Goal: Task Accomplishment & Management: Manage account settings

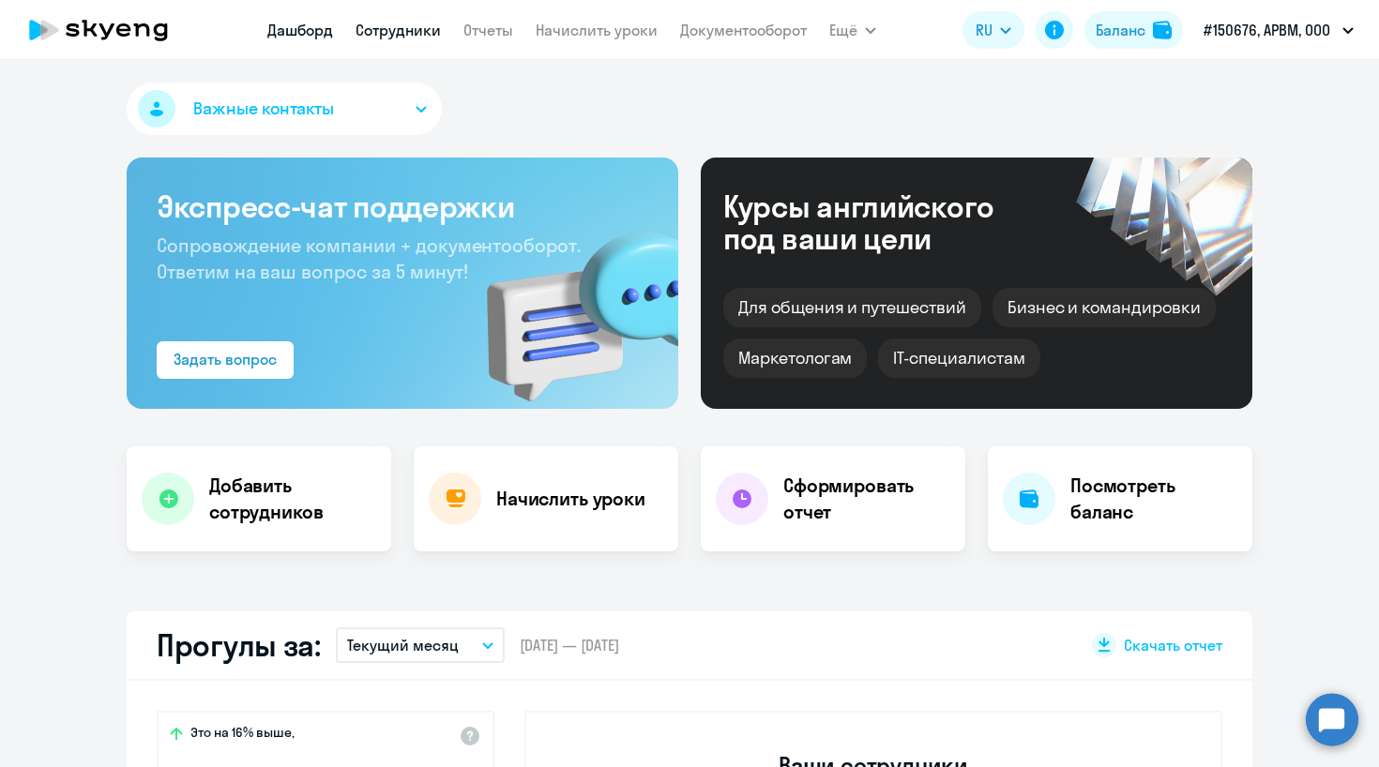
click at [393, 31] on link "Сотрудники" at bounding box center [398, 30] width 85 height 19
select select "30"
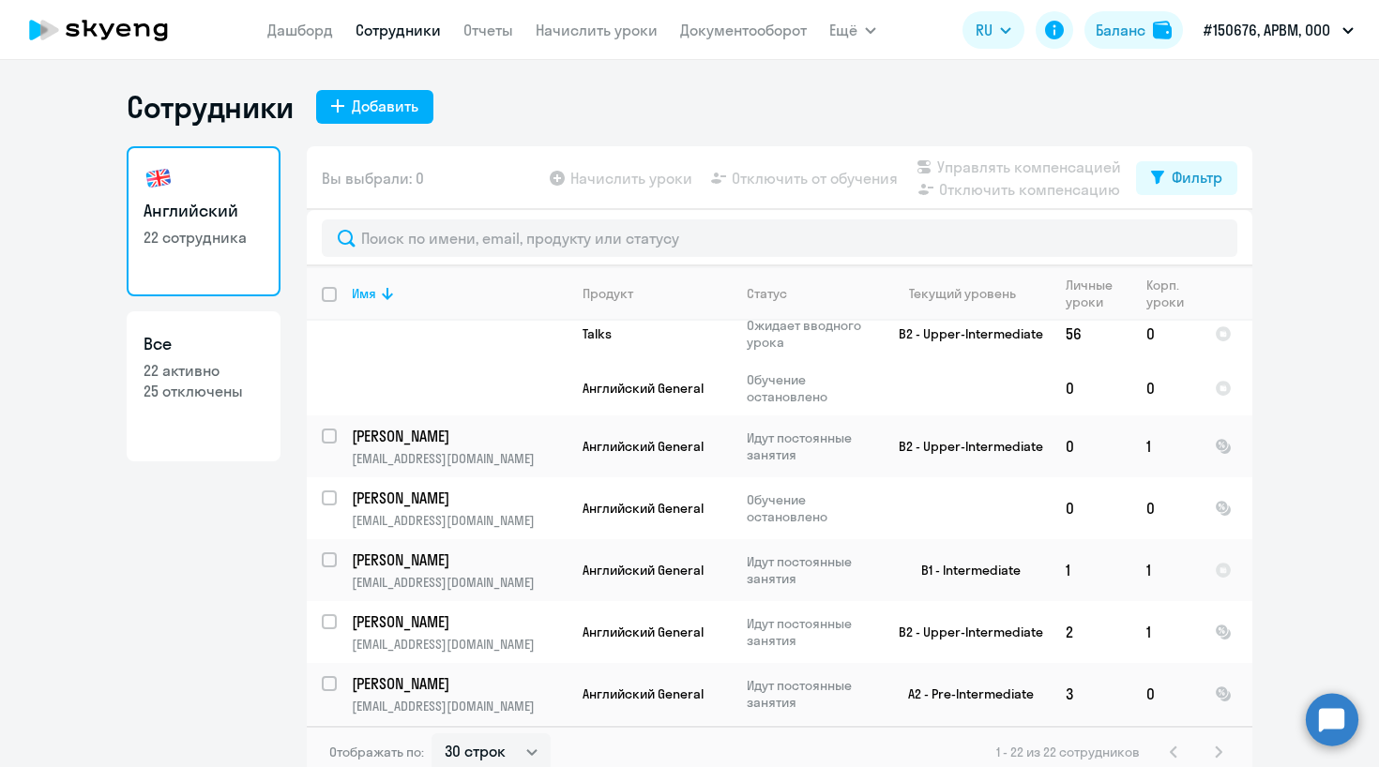
scroll to position [954, 0]
click at [336, 489] on input "select row 13743340" at bounding box center [341, 508] width 38 height 38
checkbox input "true"
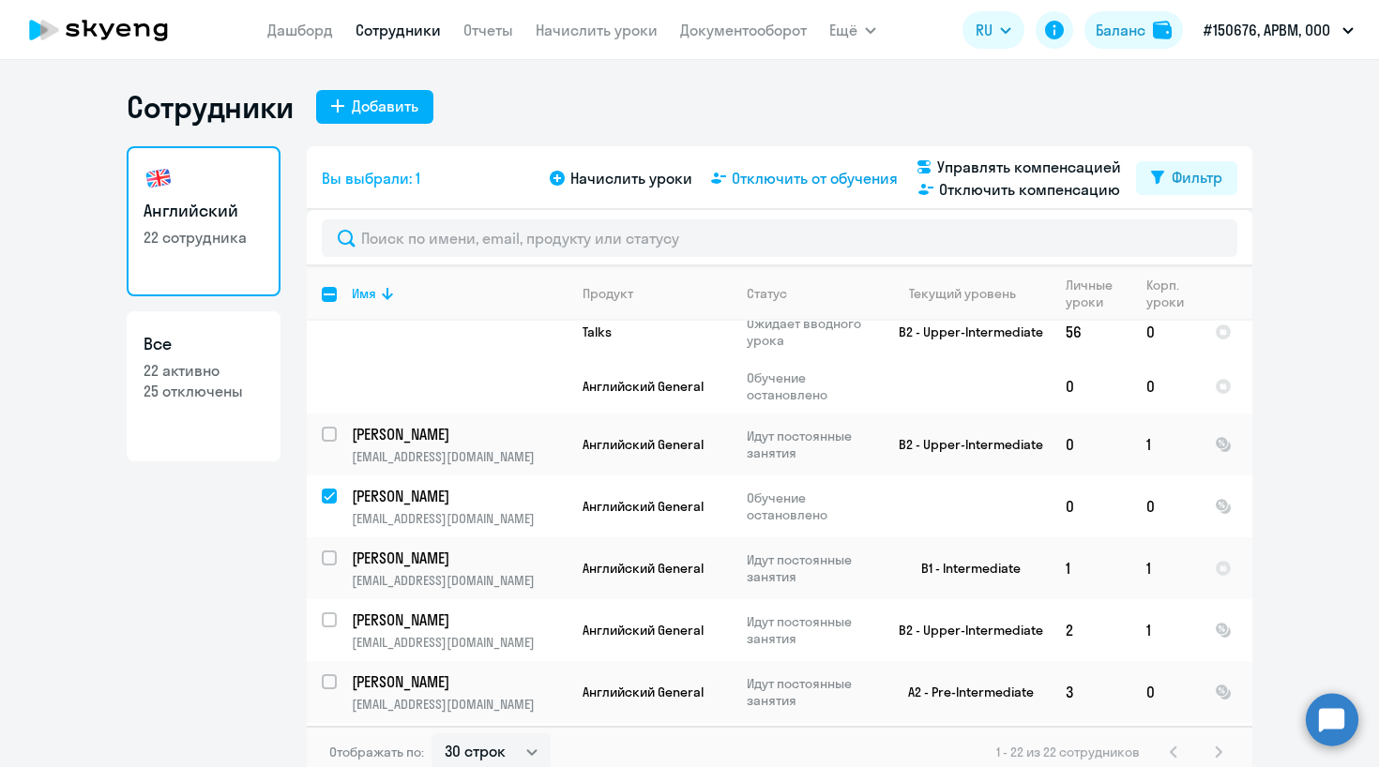
click at [802, 184] on span "Отключить от обучения" at bounding box center [815, 178] width 166 height 23
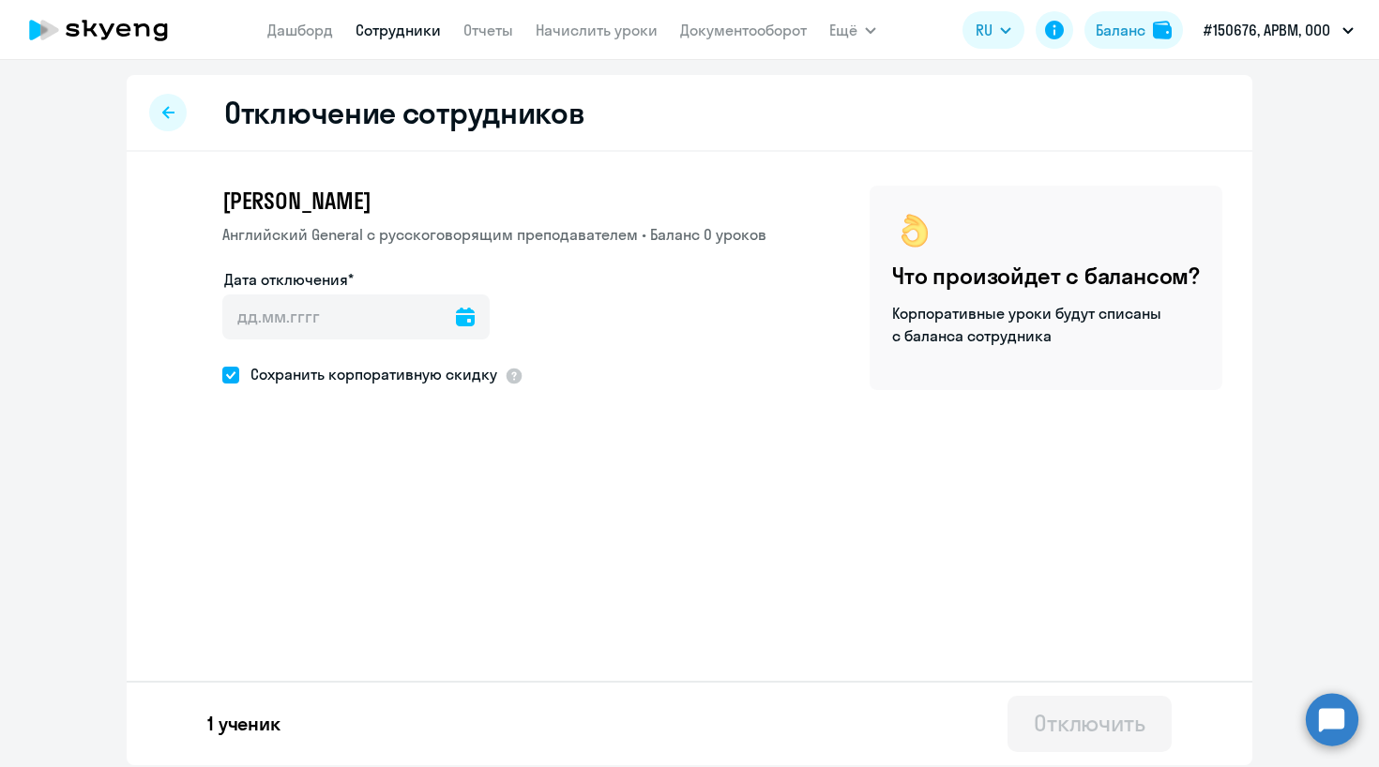
click at [456, 318] on icon at bounding box center [465, 317] width 19 height 19
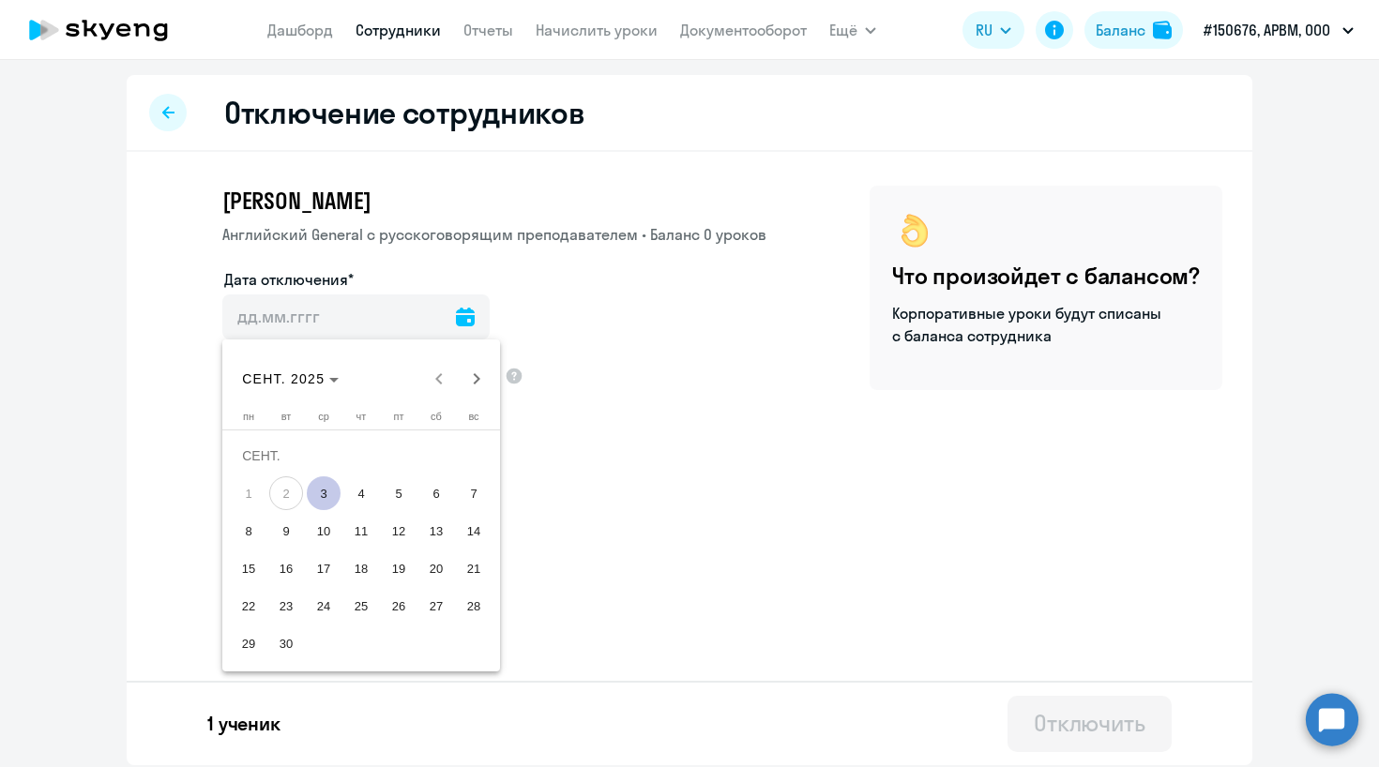
click at [325, 502] on span "3" at bounding box center [324, 494] width 34 height 34
type input "[DATE]"
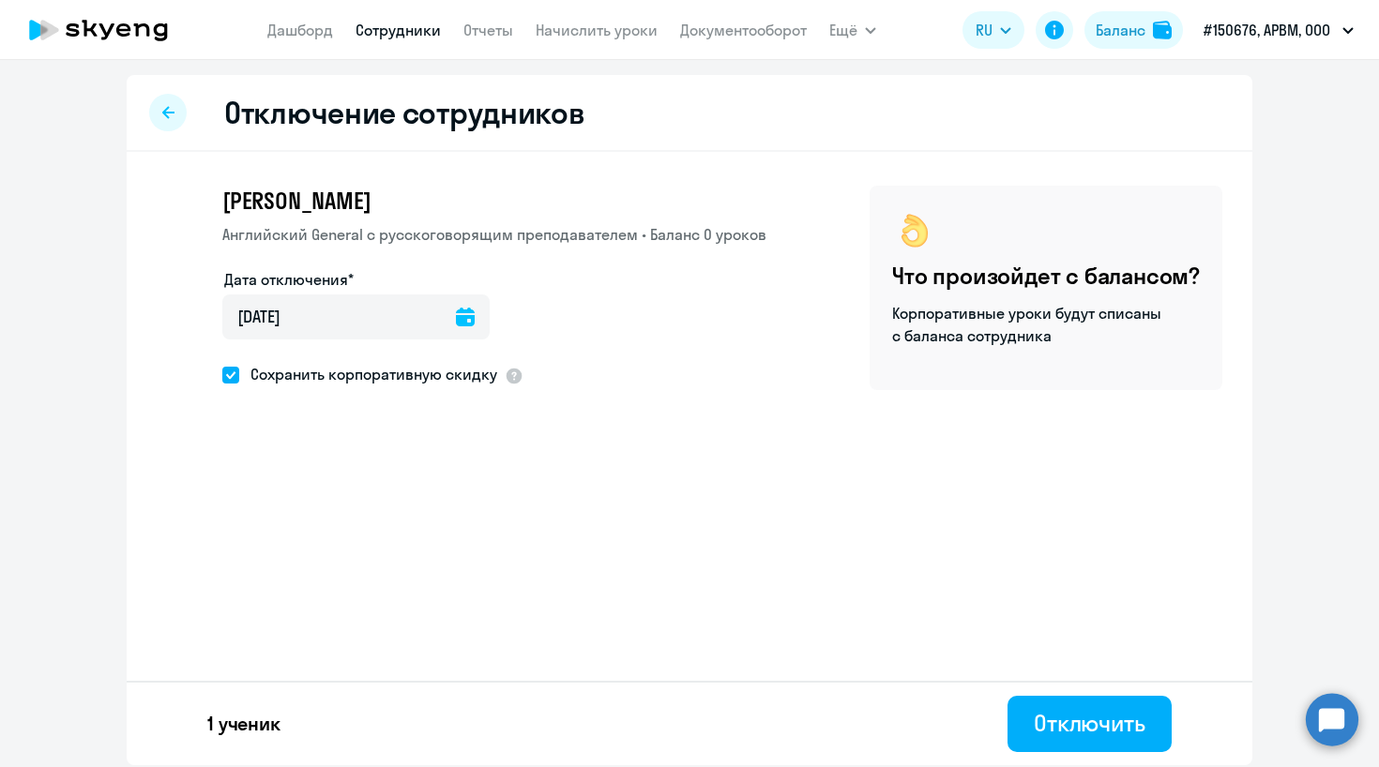
click at [226, 374] on span at bounding box center [230, 375] width 17 height 17
click at [222, 374] on input "Сохранить корпоративную скидку" at bounding box center [221, 374] width 1 height 1
checkbox input "false"
click at [1044, 717] on div "Отключить" at bounding box center [1090, 723] width 112 height 30
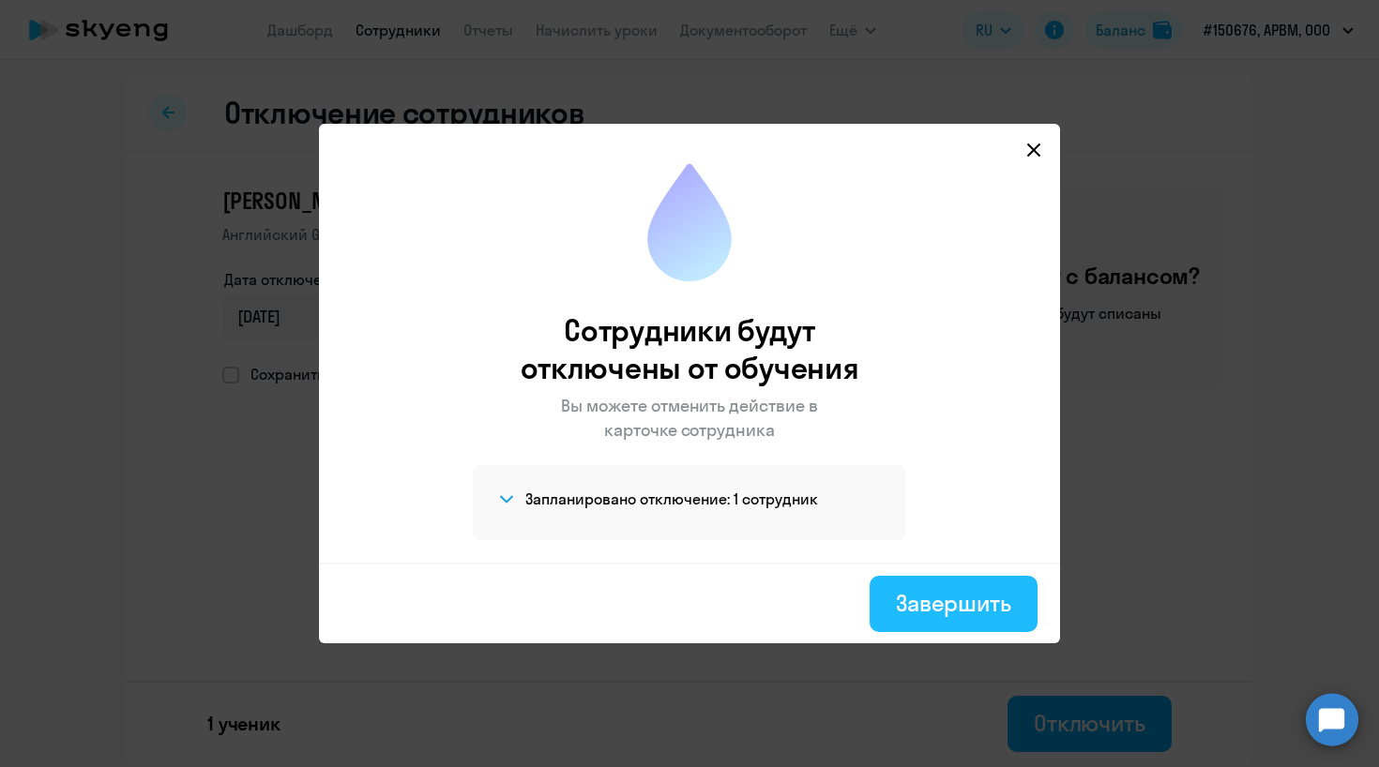
click at [932, 604] on div "Завершить" at bounding box center [953, 603] width 115 height 30
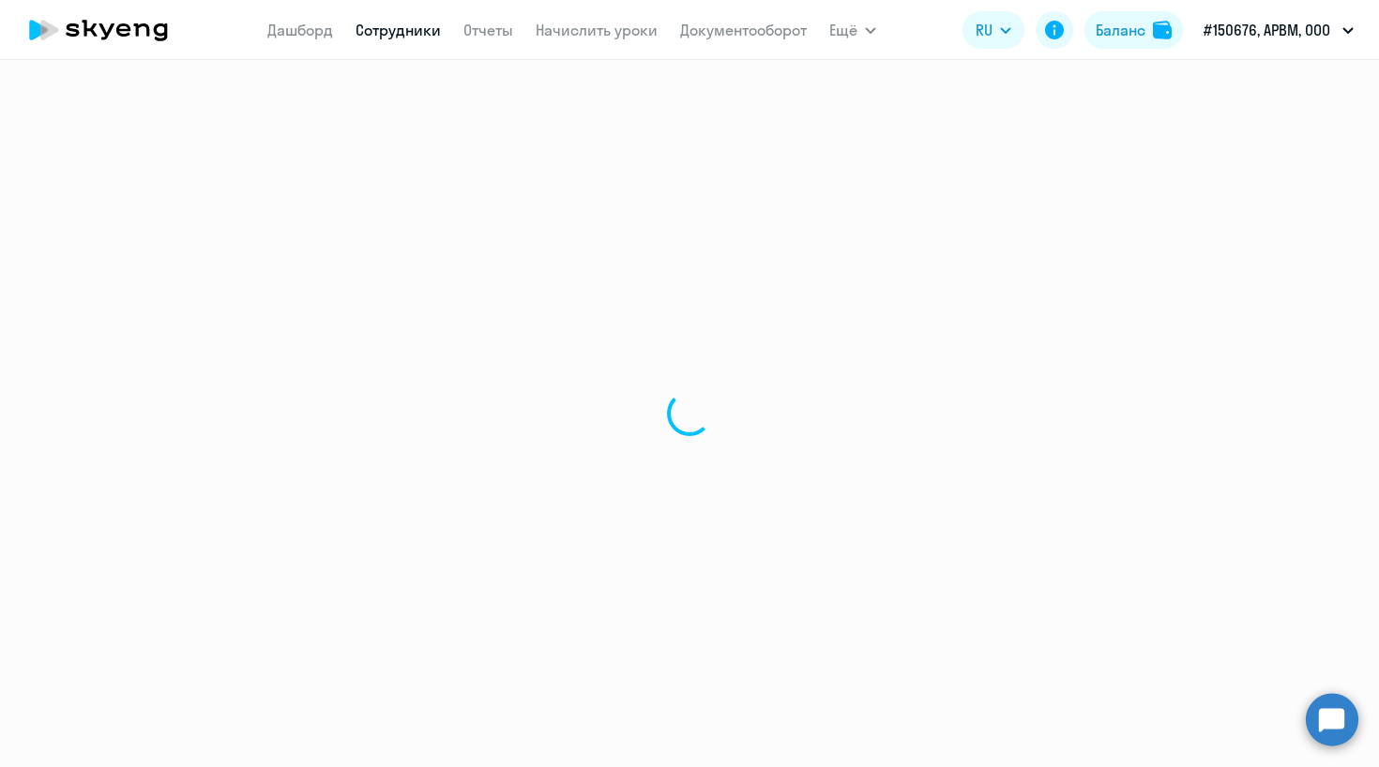
select select "30"
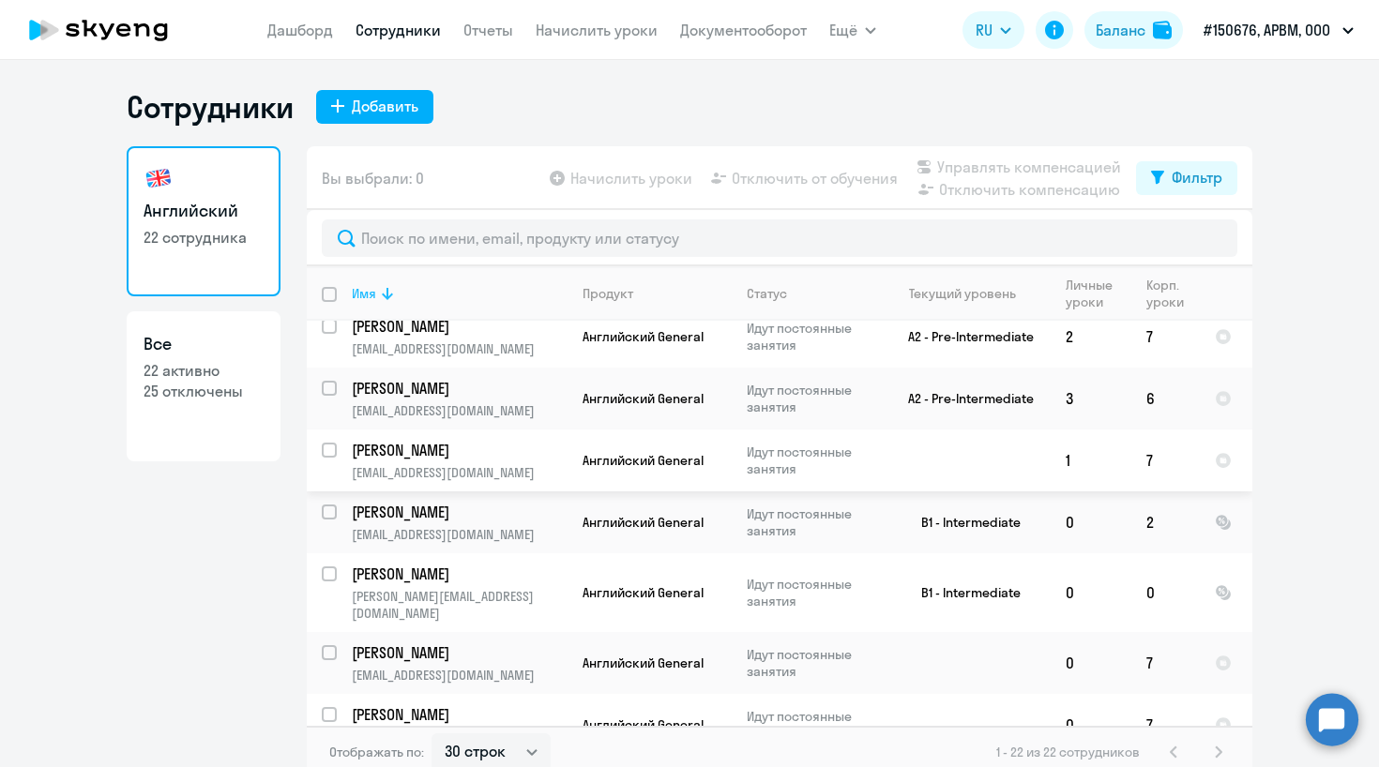
scroll to position [16, 0]
click at [326, 298] on input "deselect all" at bounding box center [341, 306] width 38 height 38
checkbox input "true"
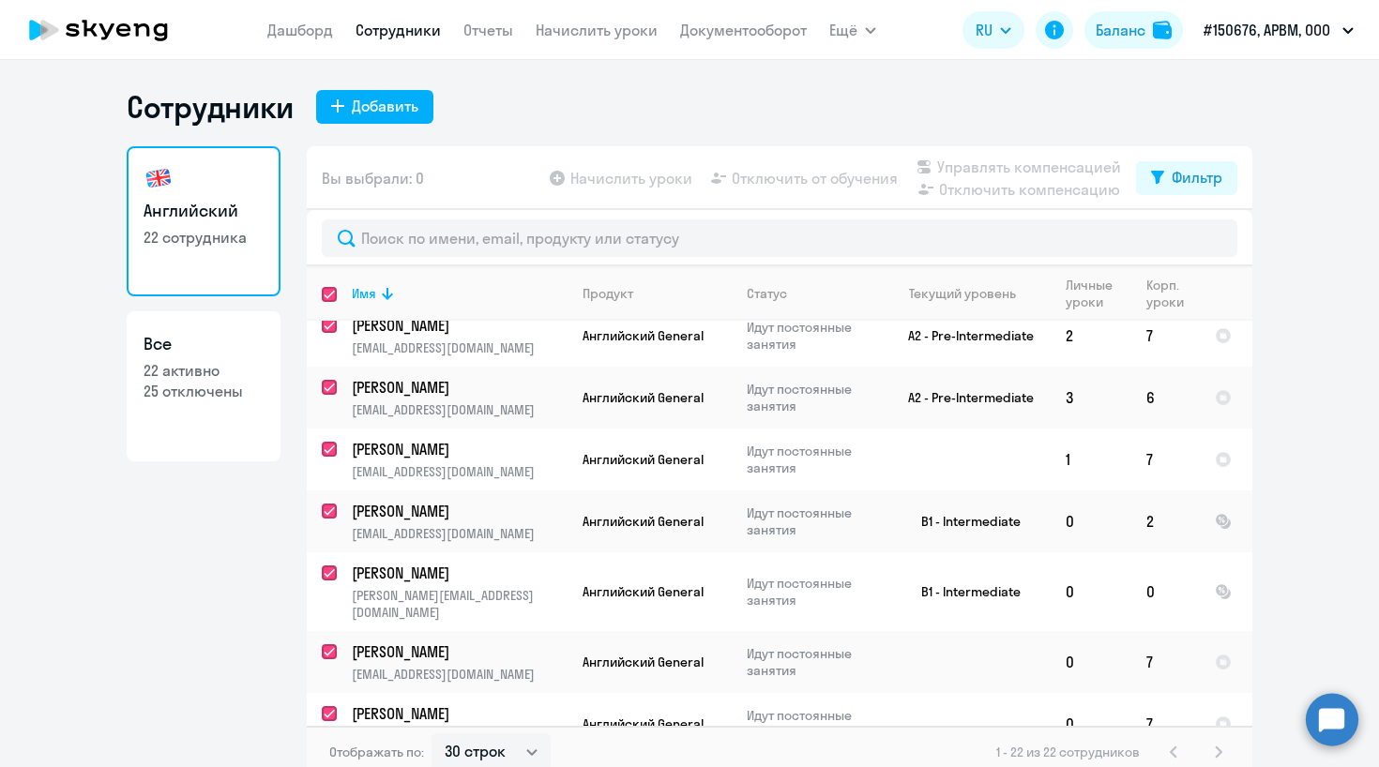
checkbox input "true"
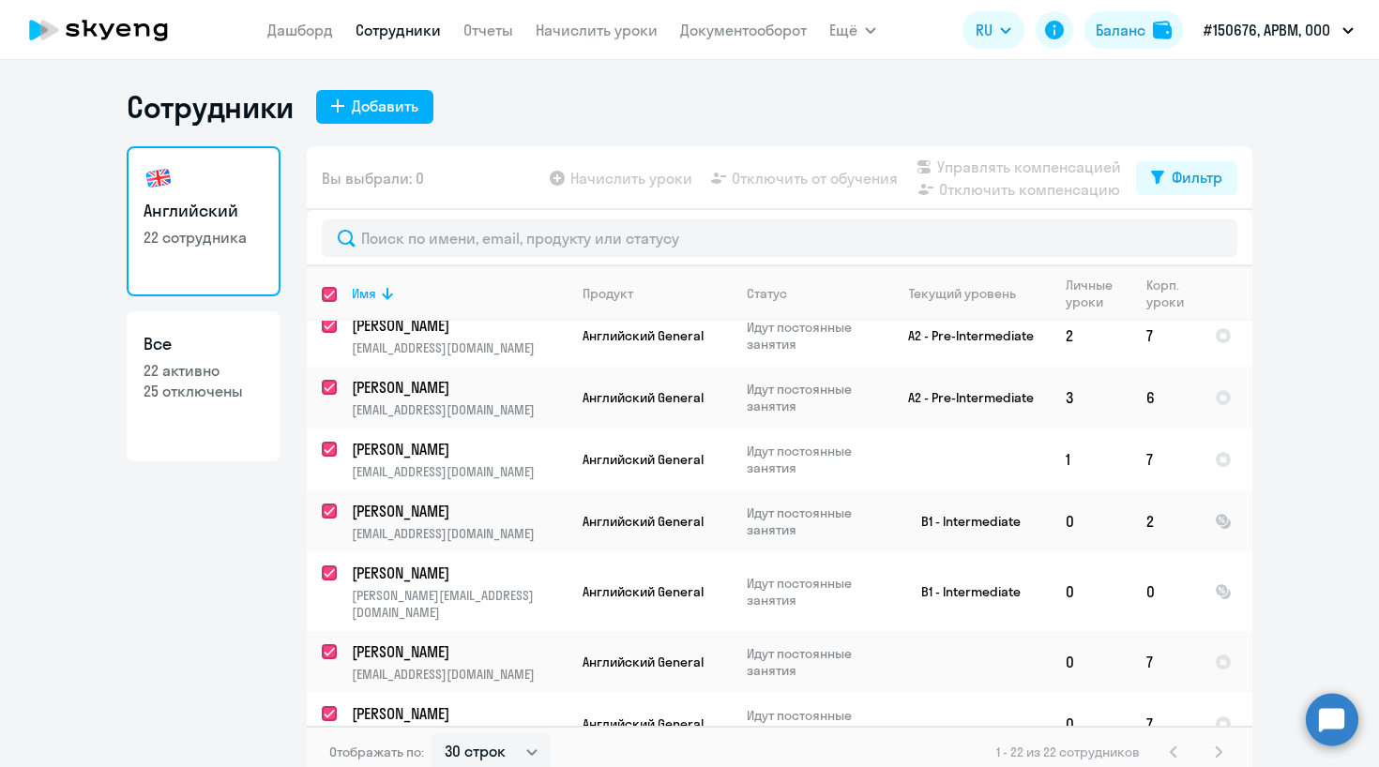
checkbox input "true"
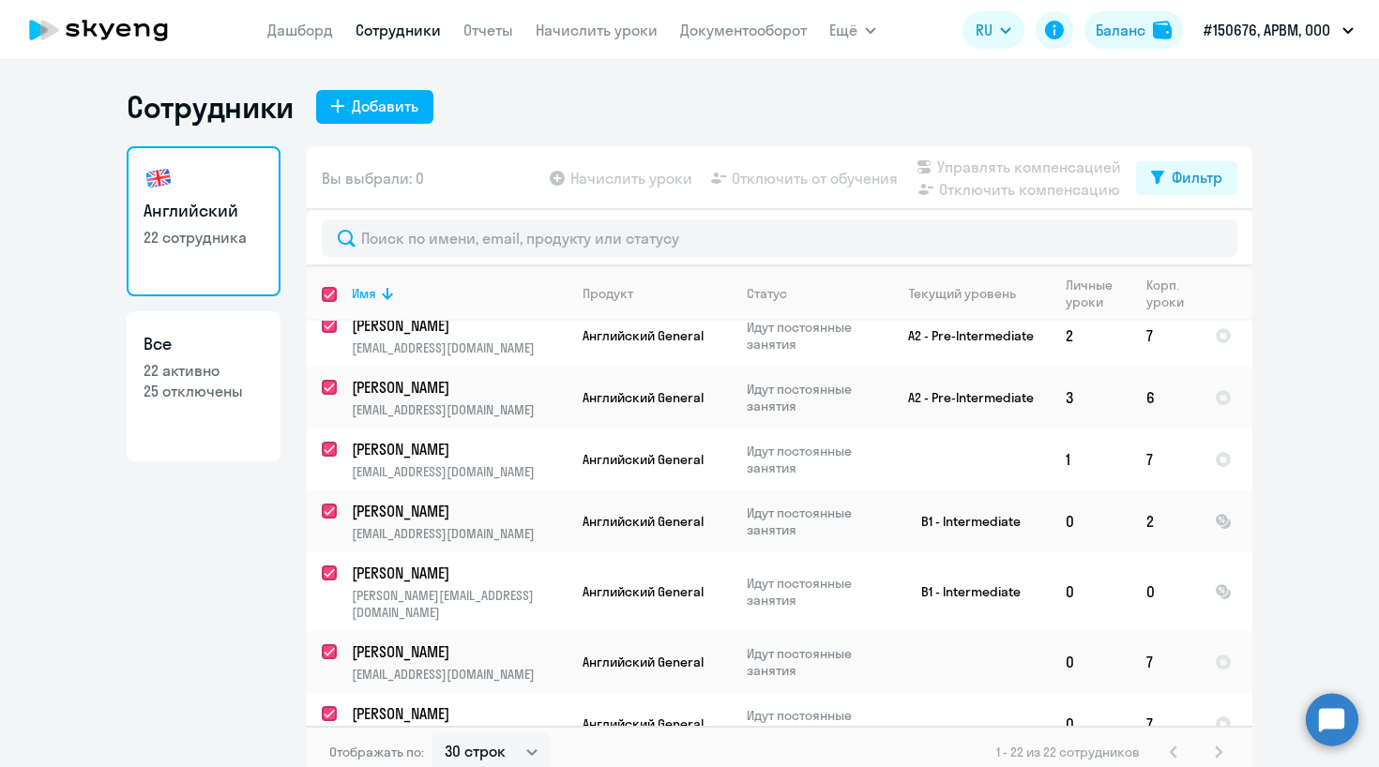
checkbox input "true"
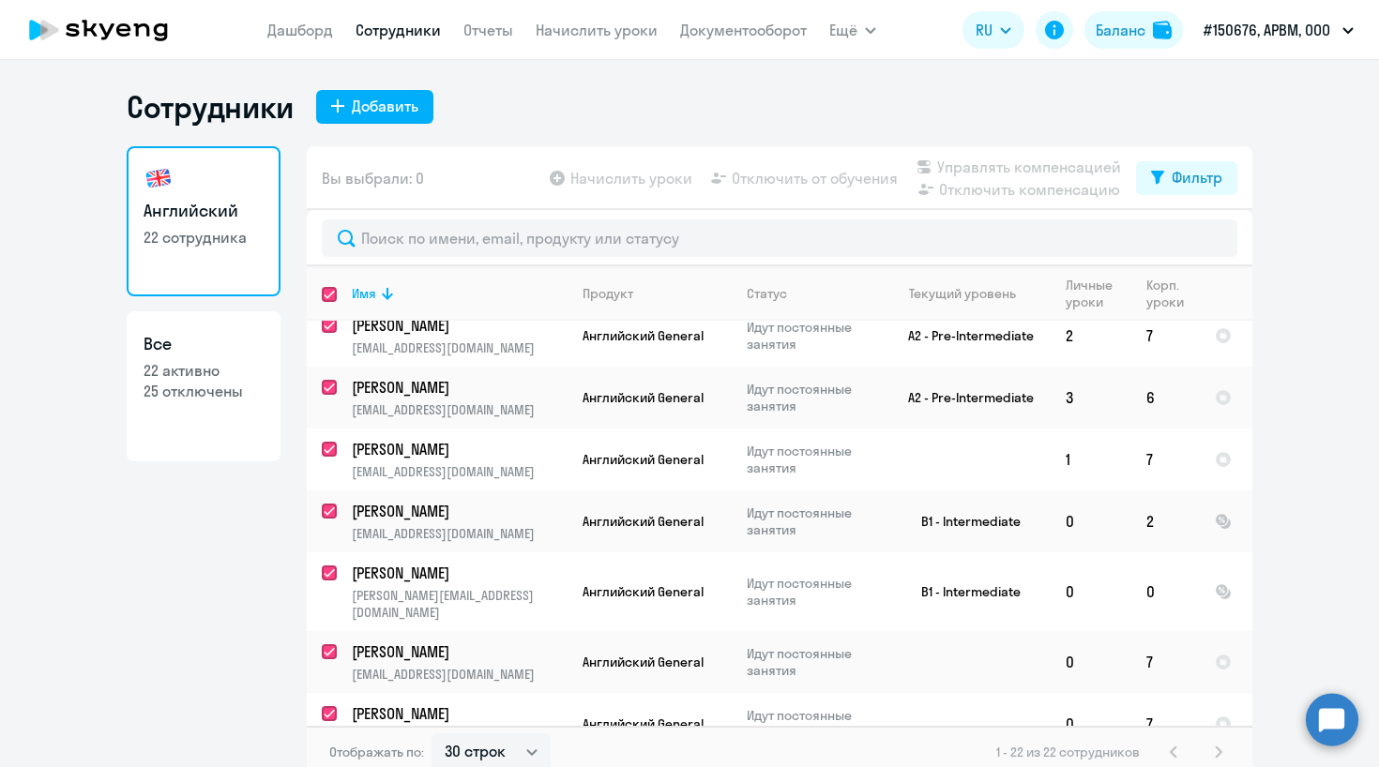
checkbox input "true"
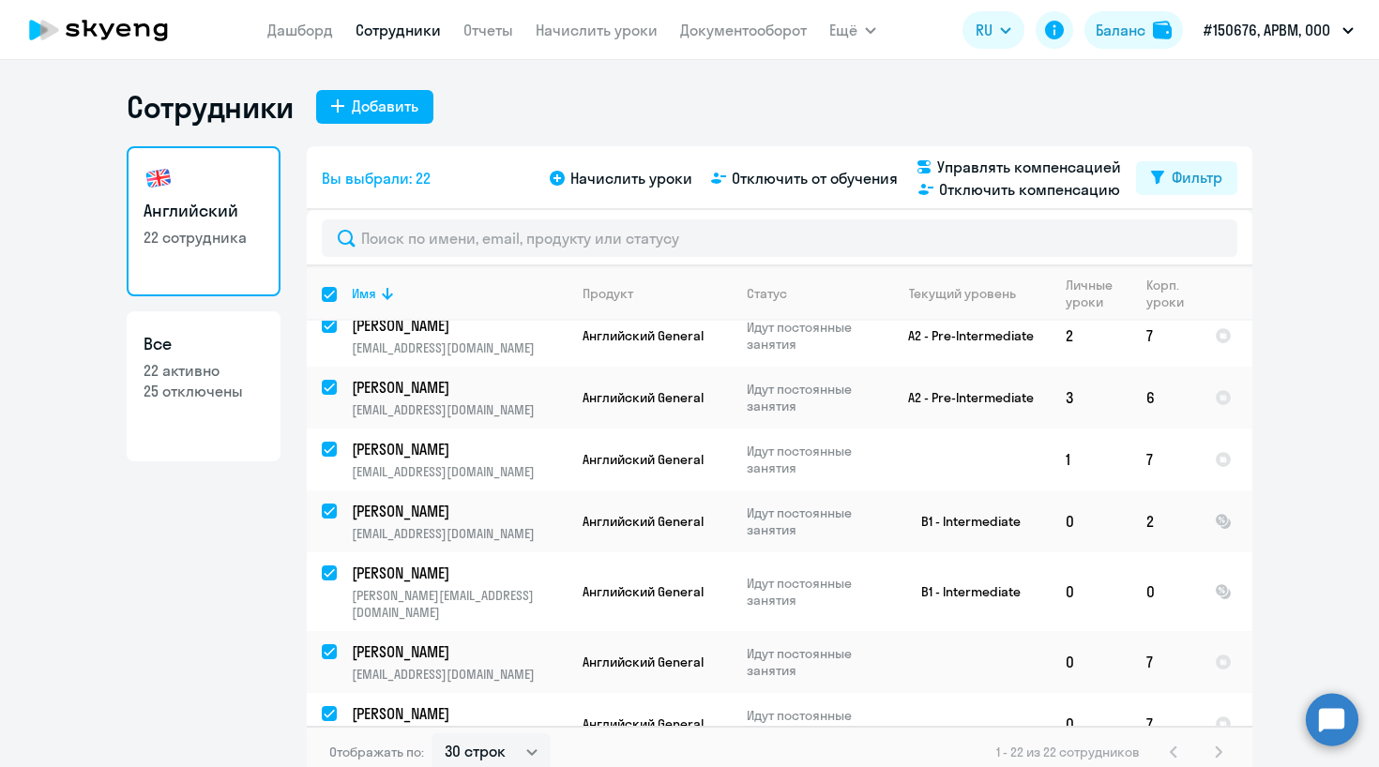
click at [326, 297] on input "select all" at bounding box center [341, 306] width 38 height 38
checkbox input "false"
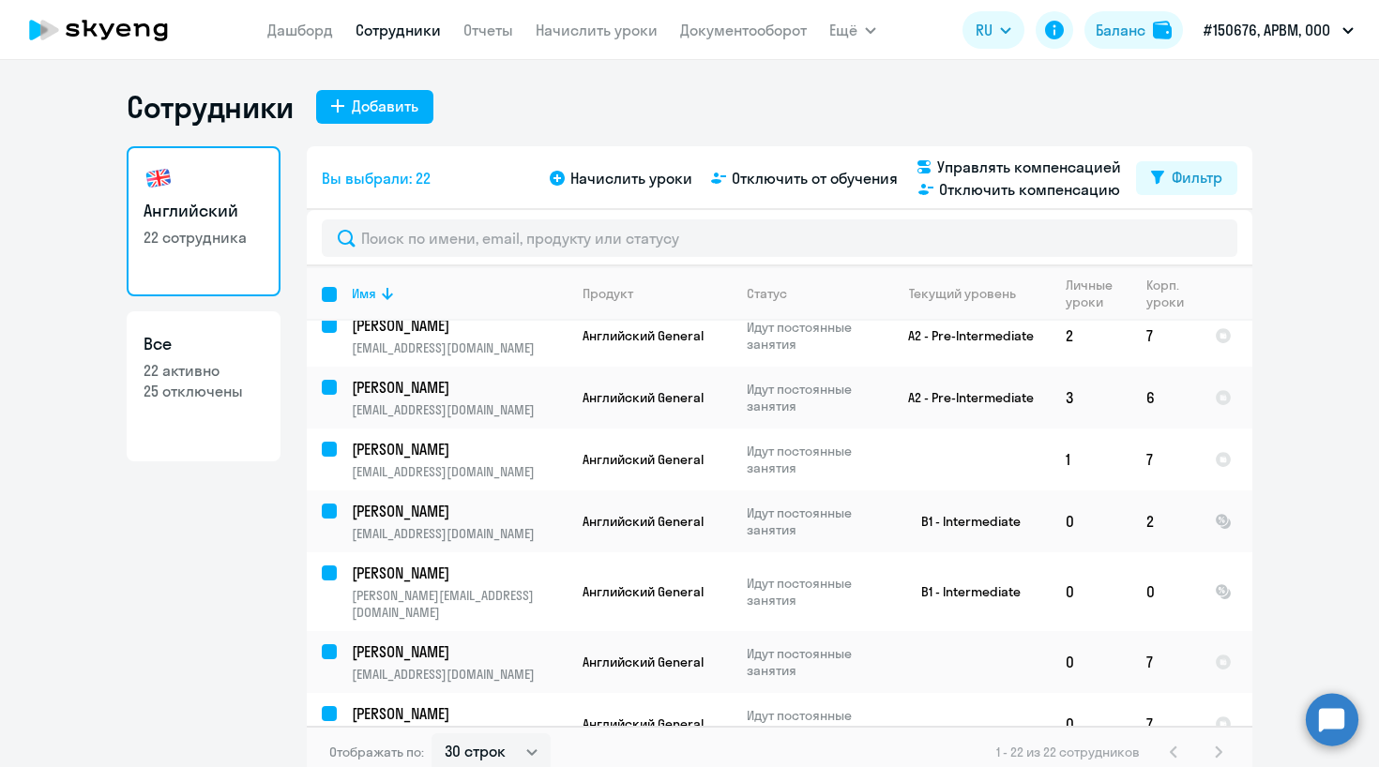
checkbox input "false"
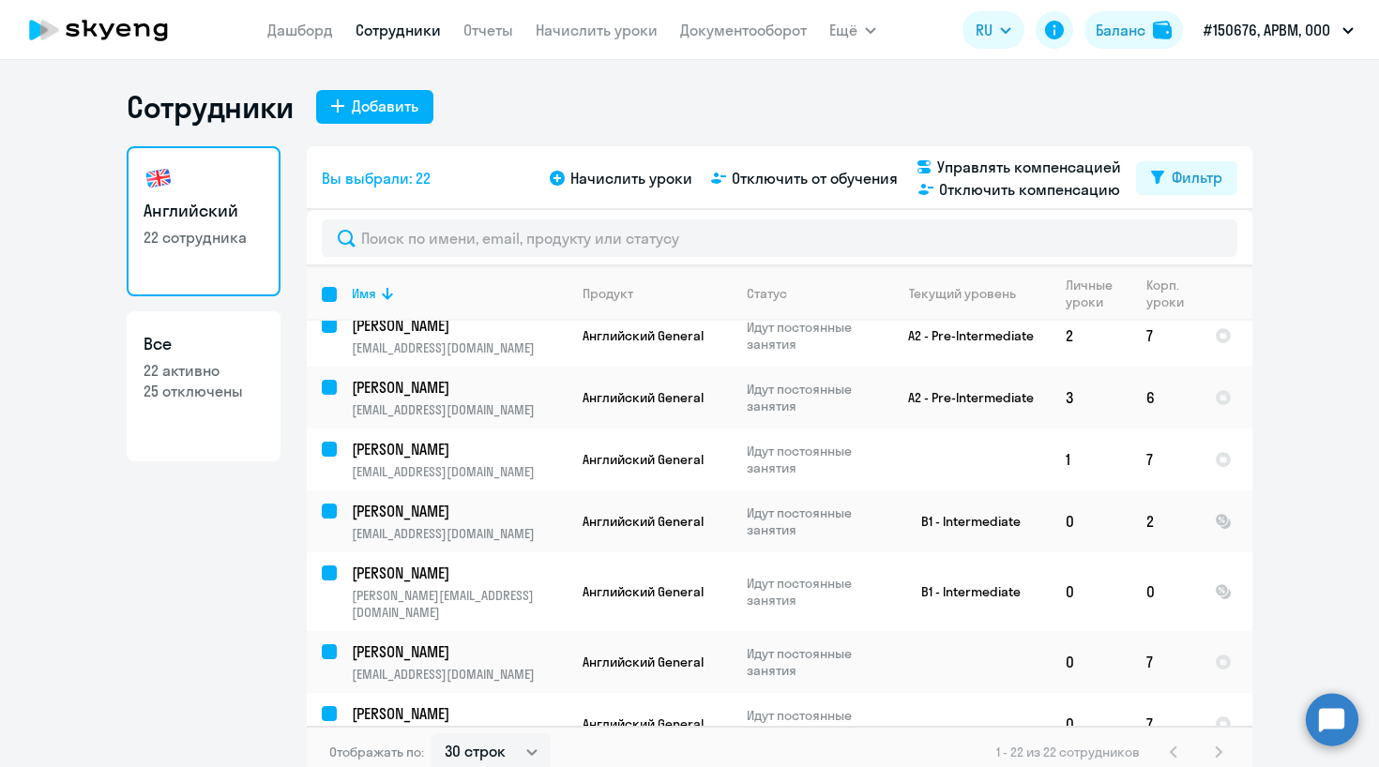
checkbox input "false"
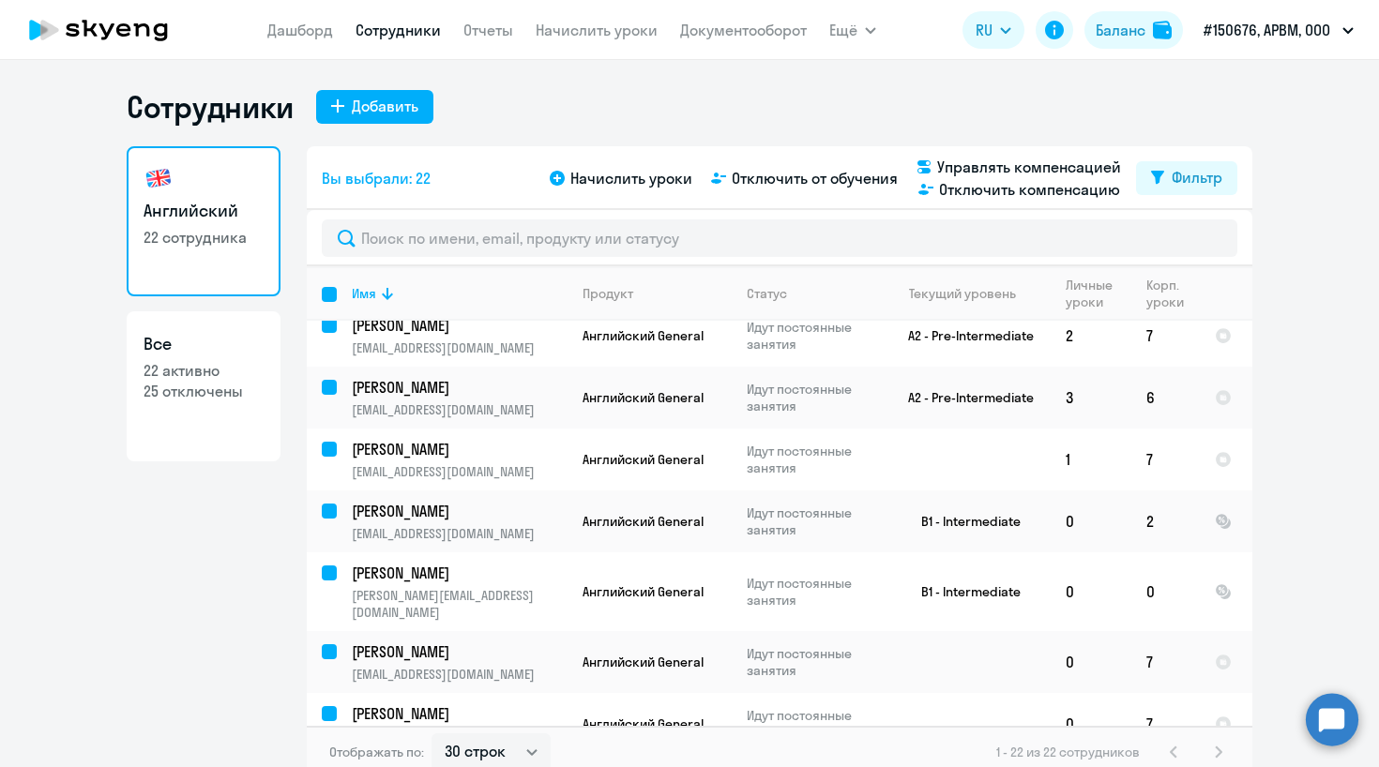
checkbox input "false"
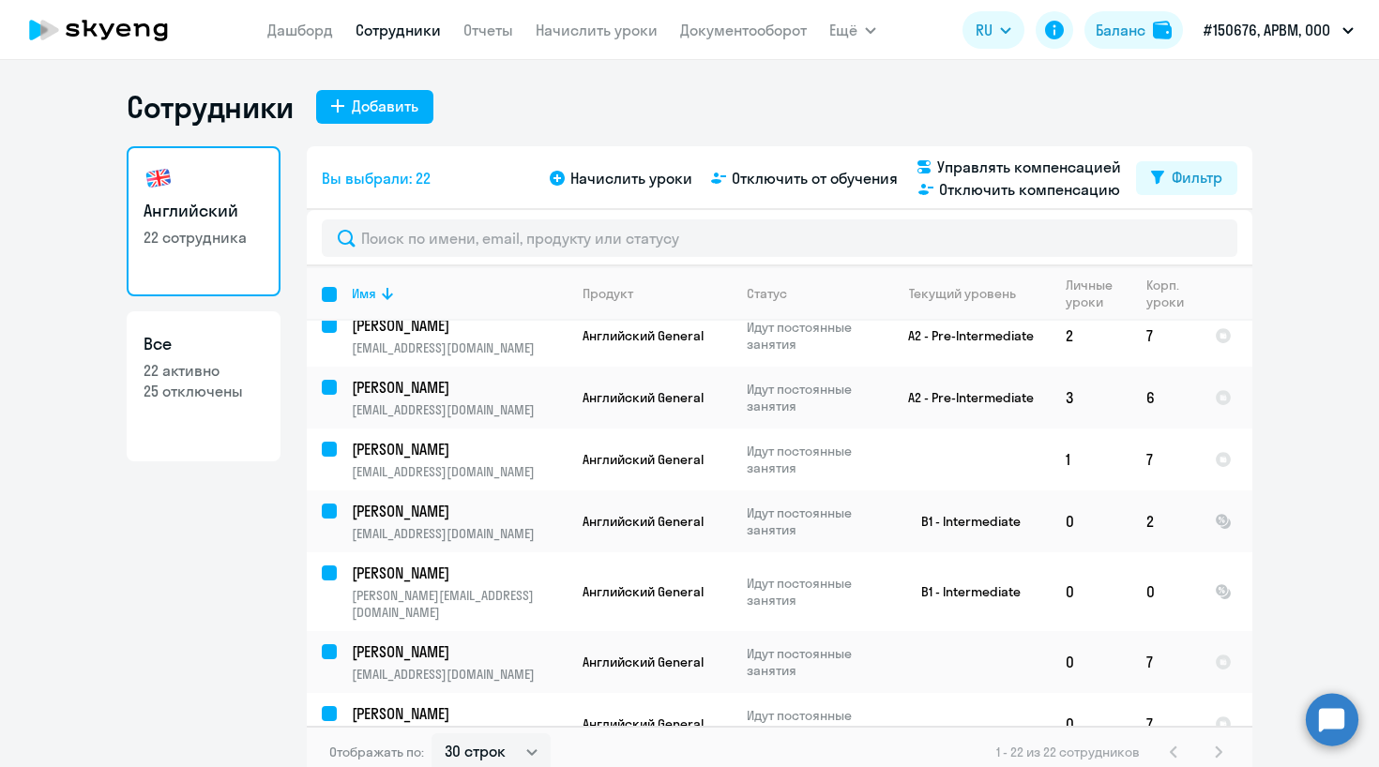
checkbox input "false"
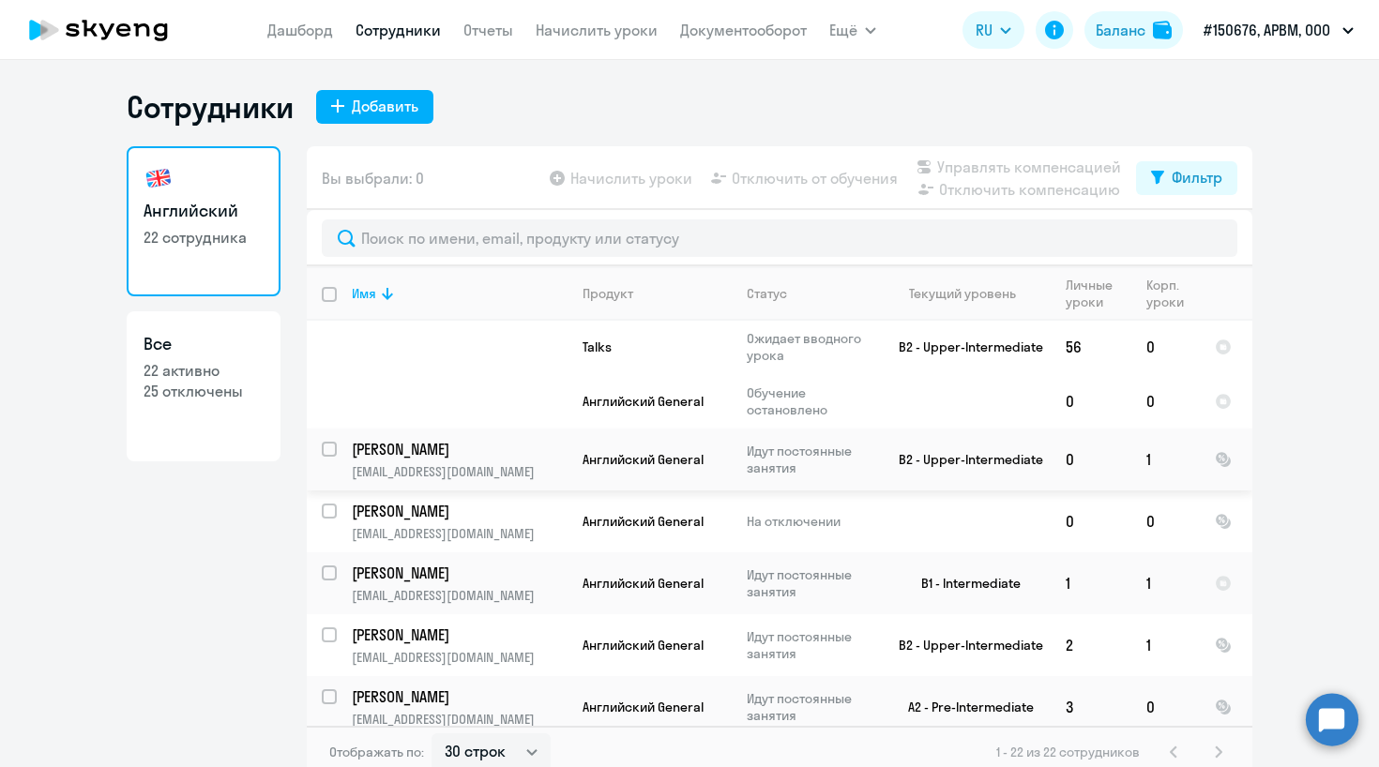
scroll to position [1045, 0]
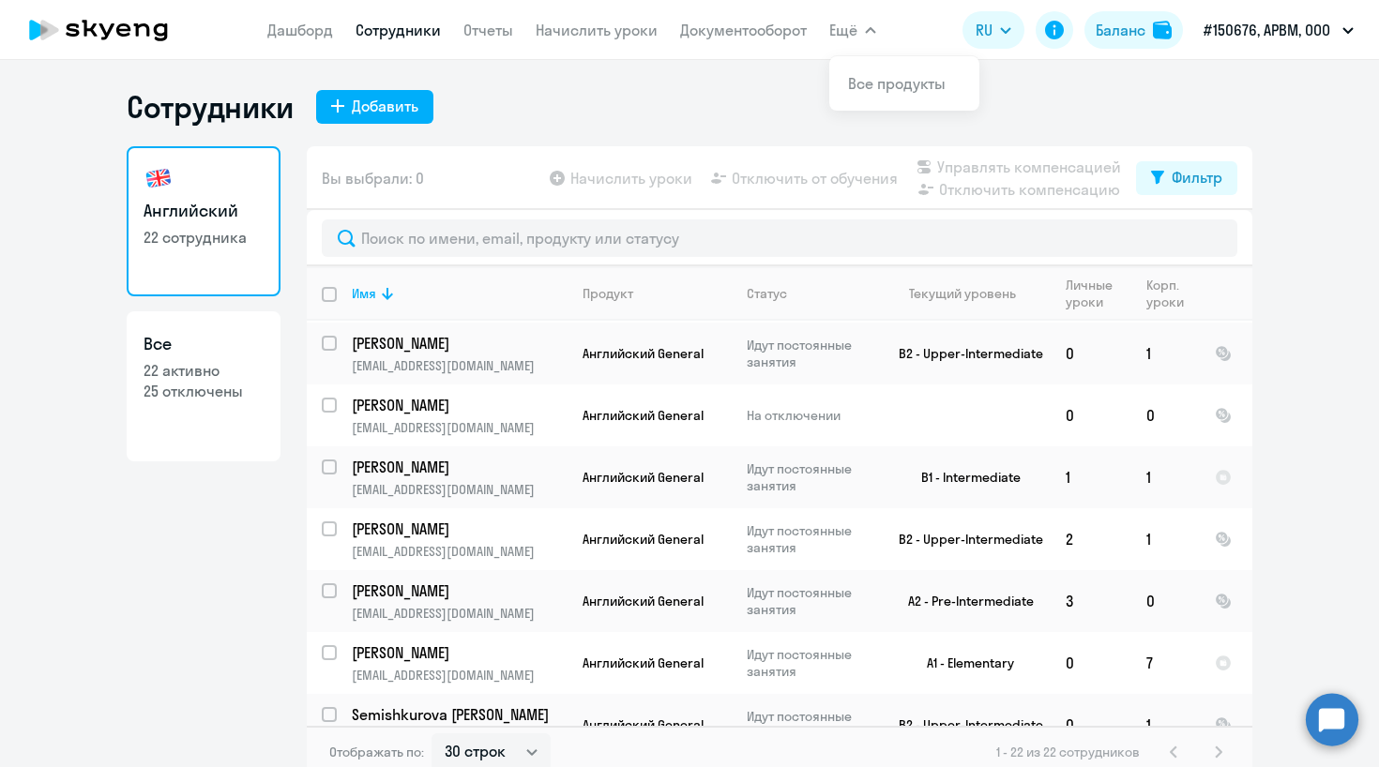
click at [686, 47] on nav "[PERSON_NAME] Отчеты Начислить уроки Документооборот" at bounding box center [536, 30] width 539 height 38
click at [702, 33] on link "Документооборот" at bounding box center [743, 30] width 127 height 19
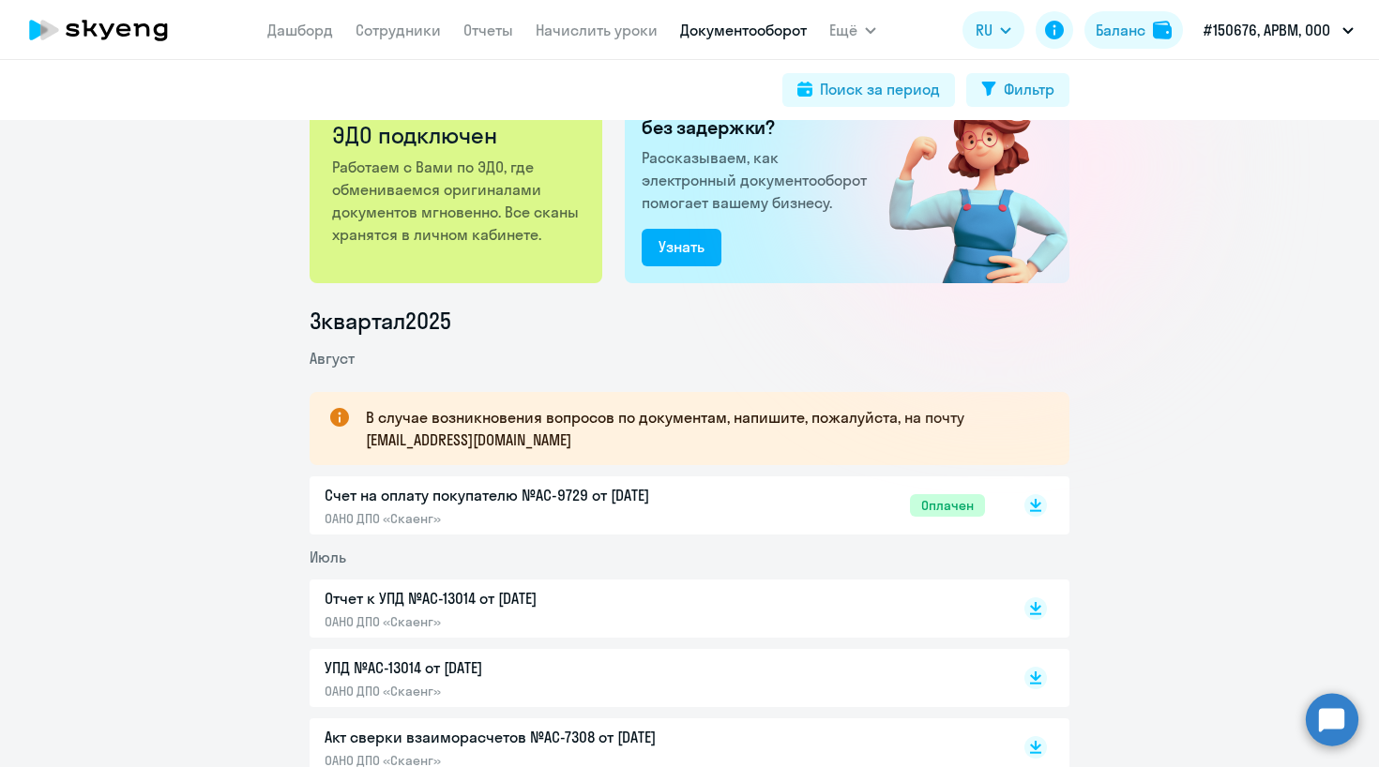
scroll to position [220, 0]
